Goal: Transaction & Acquisition: Purchase product/service

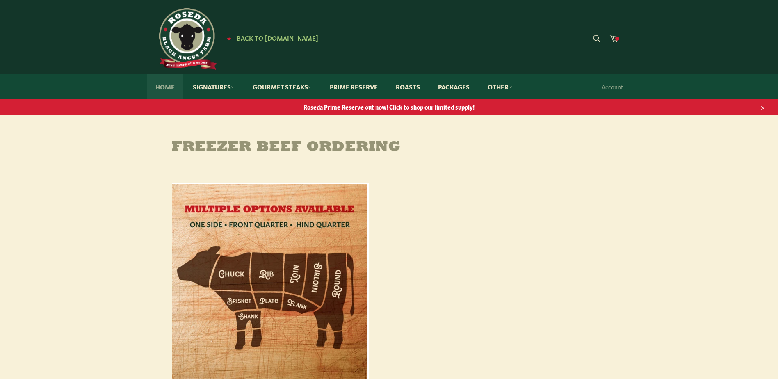
click at [166, 93] on link "Home" at bounding box center [165, 86] width 36 height 25
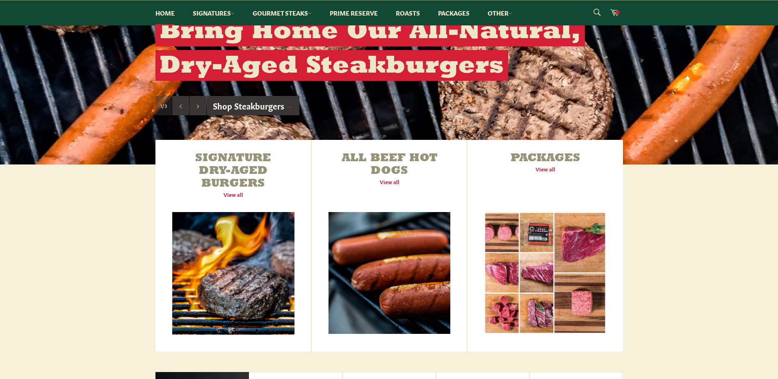
scroll to position [246, 0]
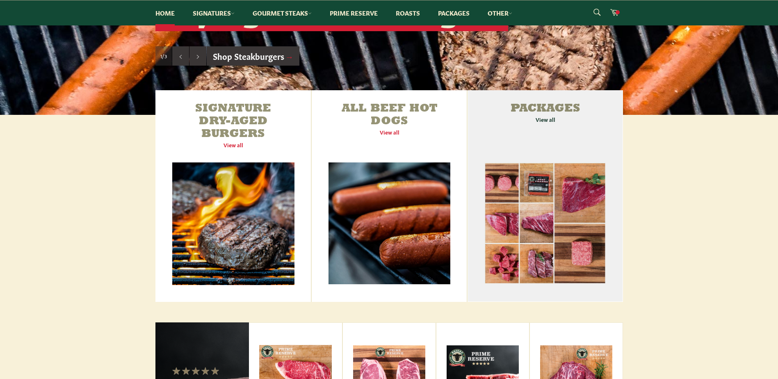
click at [547, 113] on link "Packages View all" at bounding box center [544, 196] width 155 height 212
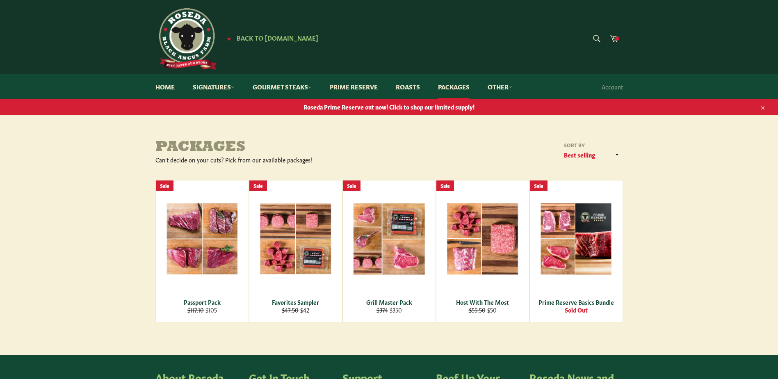
scroll to position [41, 0]
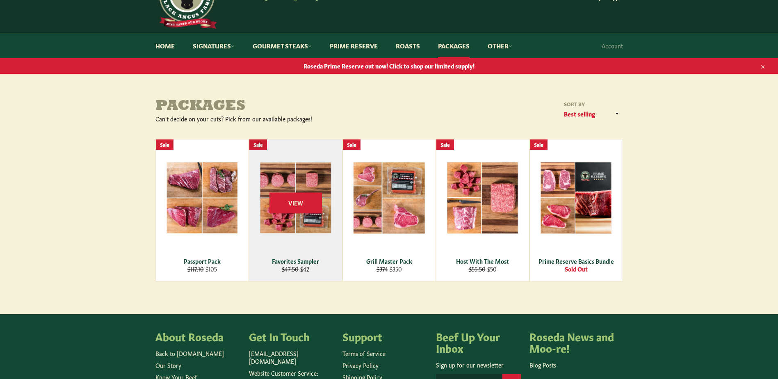
click at [282, 176] on div "View" at bounding box center [295, 209] width 93 height 141
